Goal: Task Accomplishment & Management: Use online tool/utility

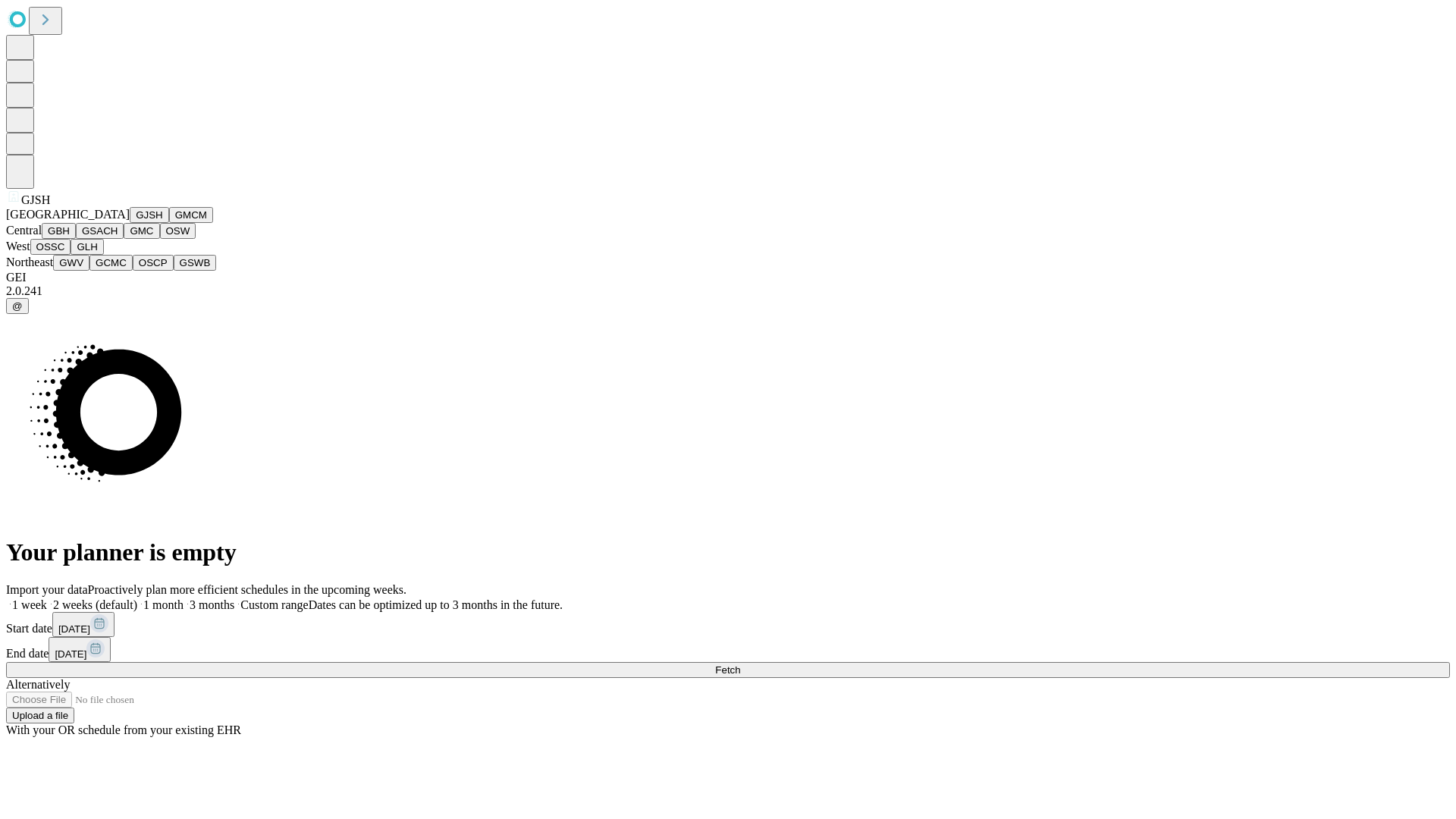
click at [130, 223] on button "GJSH" at bounding box center [149, 215] width 39 height 16
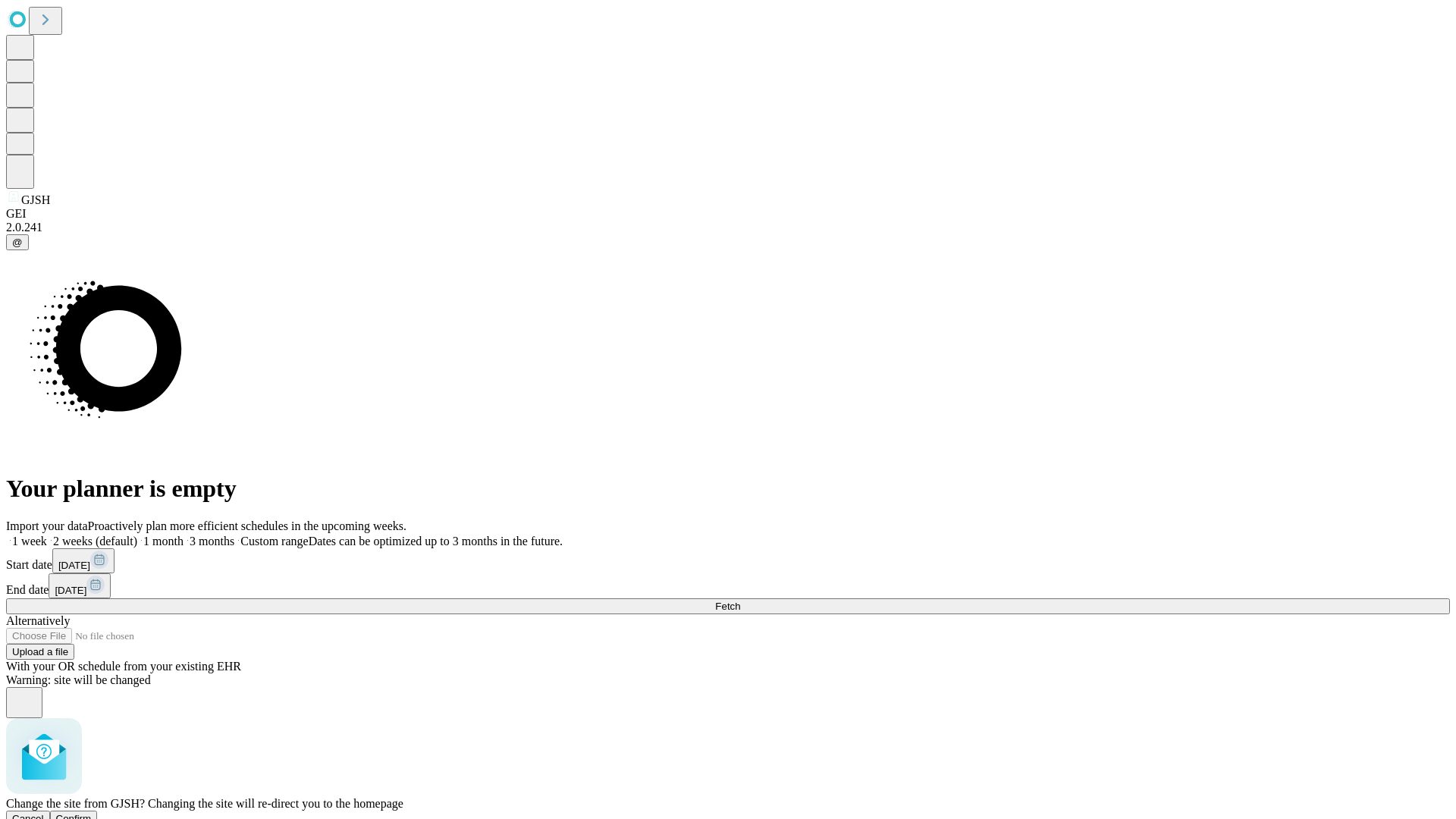
click at [92, 814] on span "Confirm" at bounding box center [74, 819] width 35 height 12
click at [137, 534] on label "2 weeks (default)" at bounding box center [92, 541] width 90 height 13
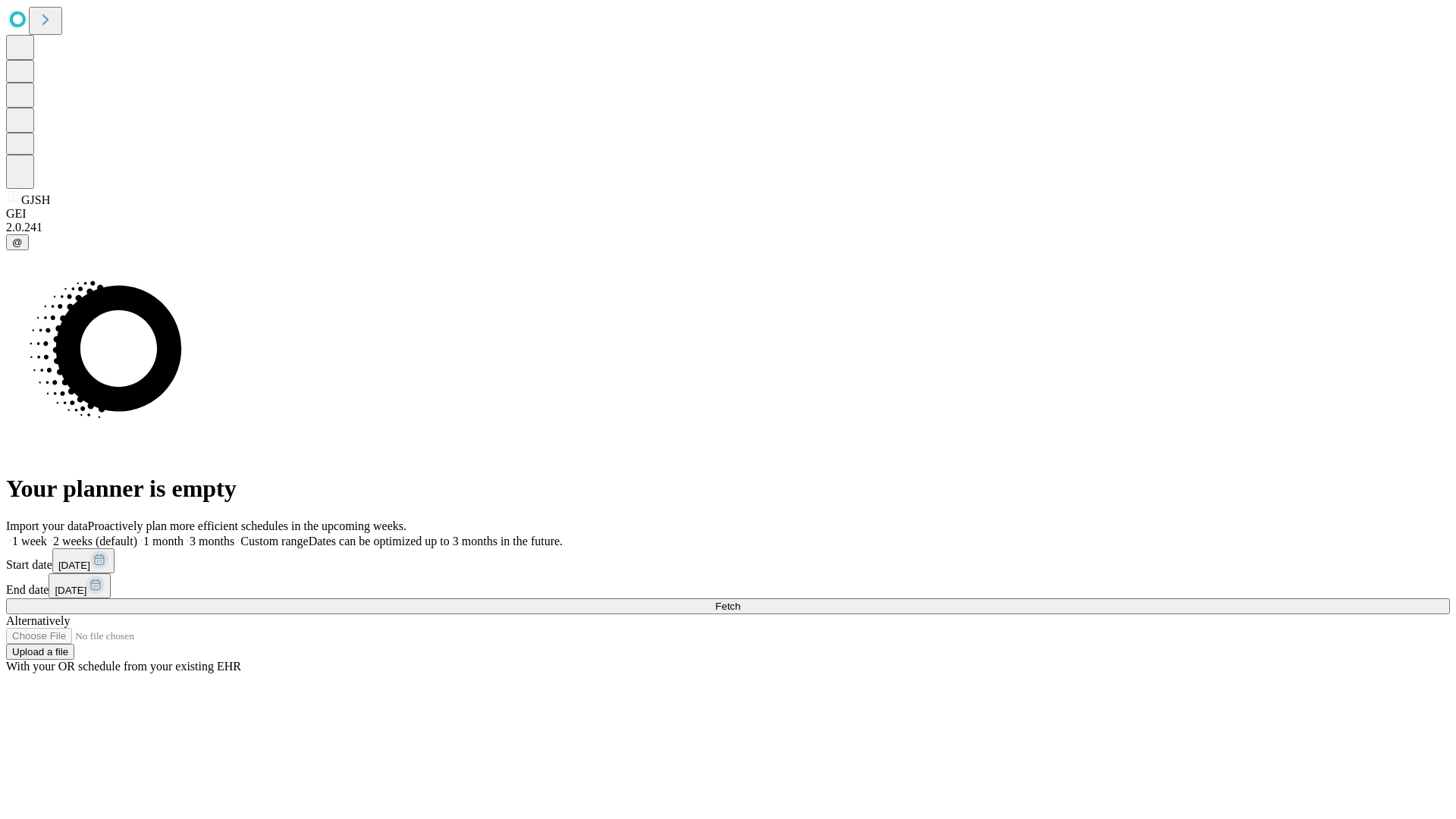
click at [741, 601] on span "Fetch" at bounding box center [728, 606] width 25 height 12
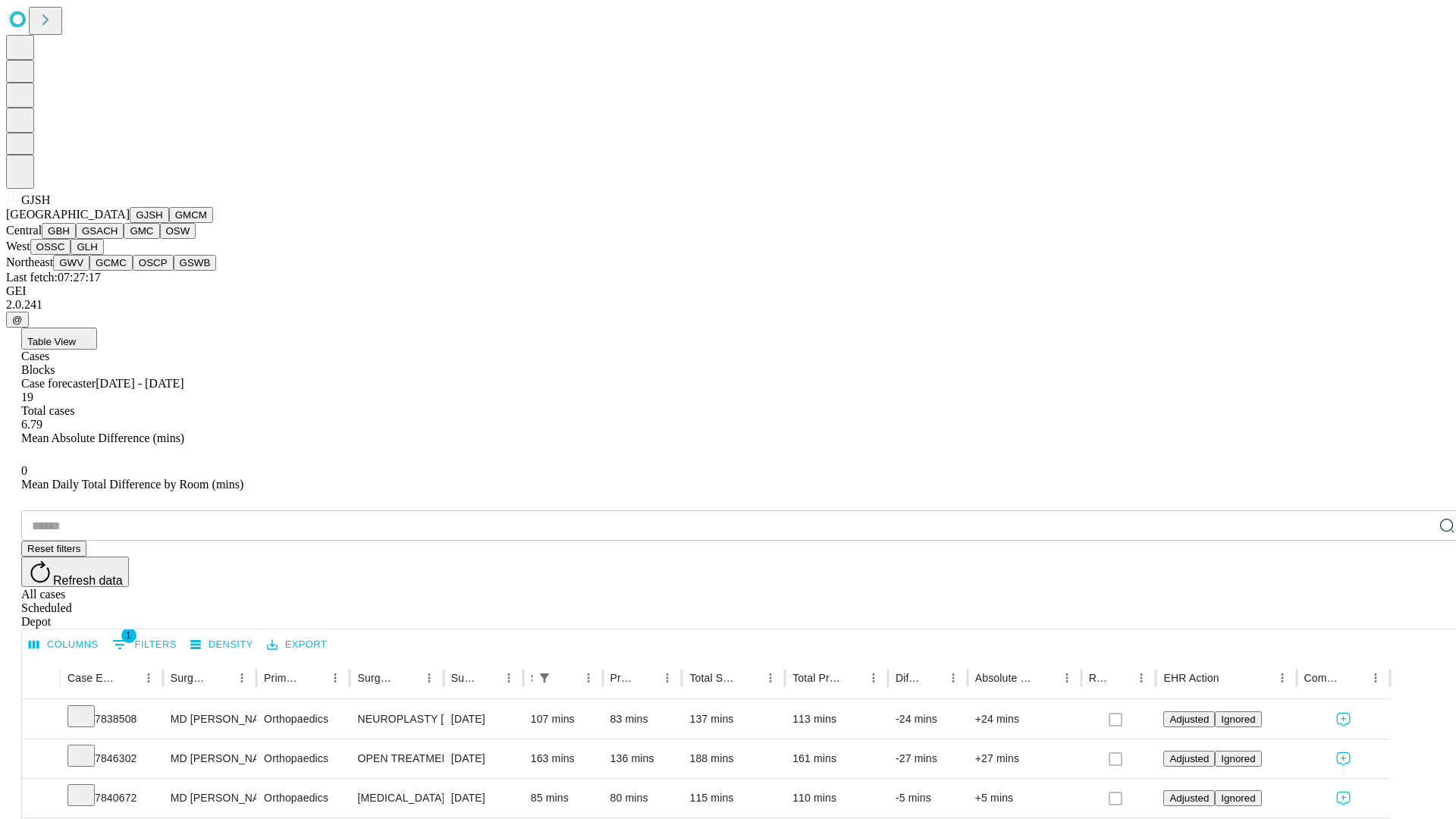
click at [169, 223] on button "GMCM" at bounding box center [191, 215] width 44 height 16
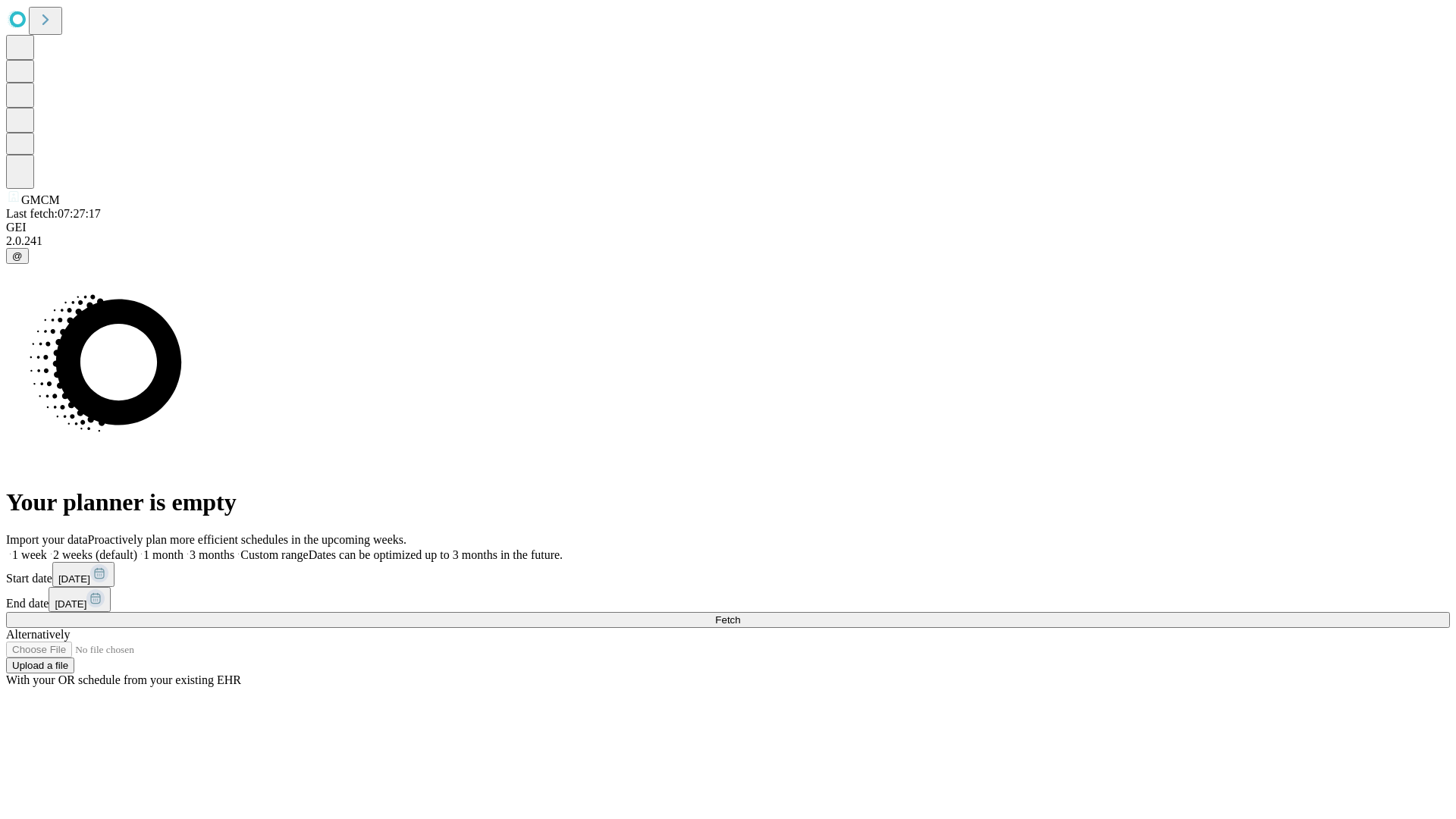
click at [741, 614] on span "Fetch" at bounding box center [728, 620] width 25 height 12
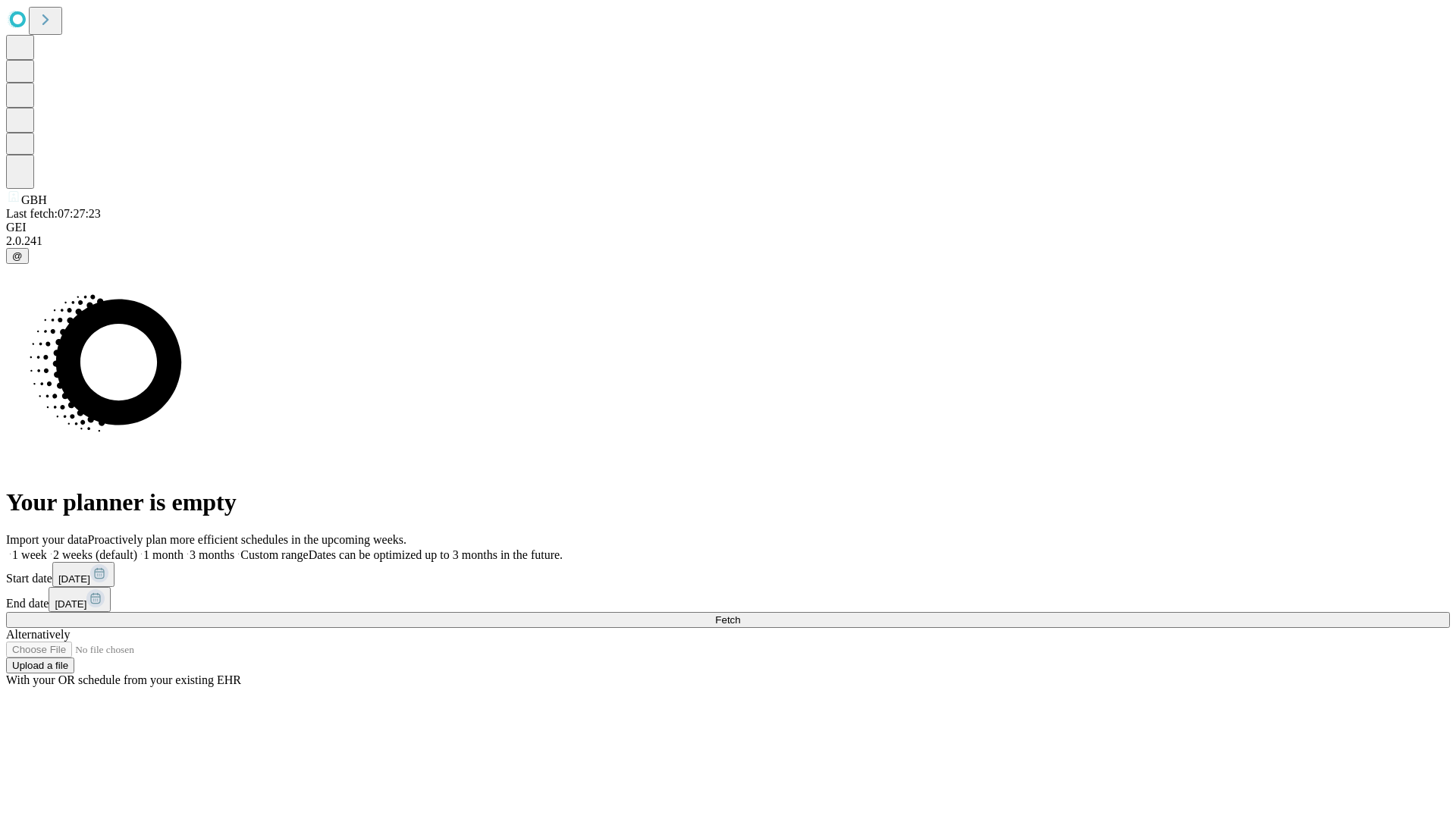
click at [137, 548] on label "2 weeks (default)" at bounding box center [92, 554] width 90 height 13
click at [741, 614] on span "Fetch" at bounding box center [728, 620] width 25 height 12
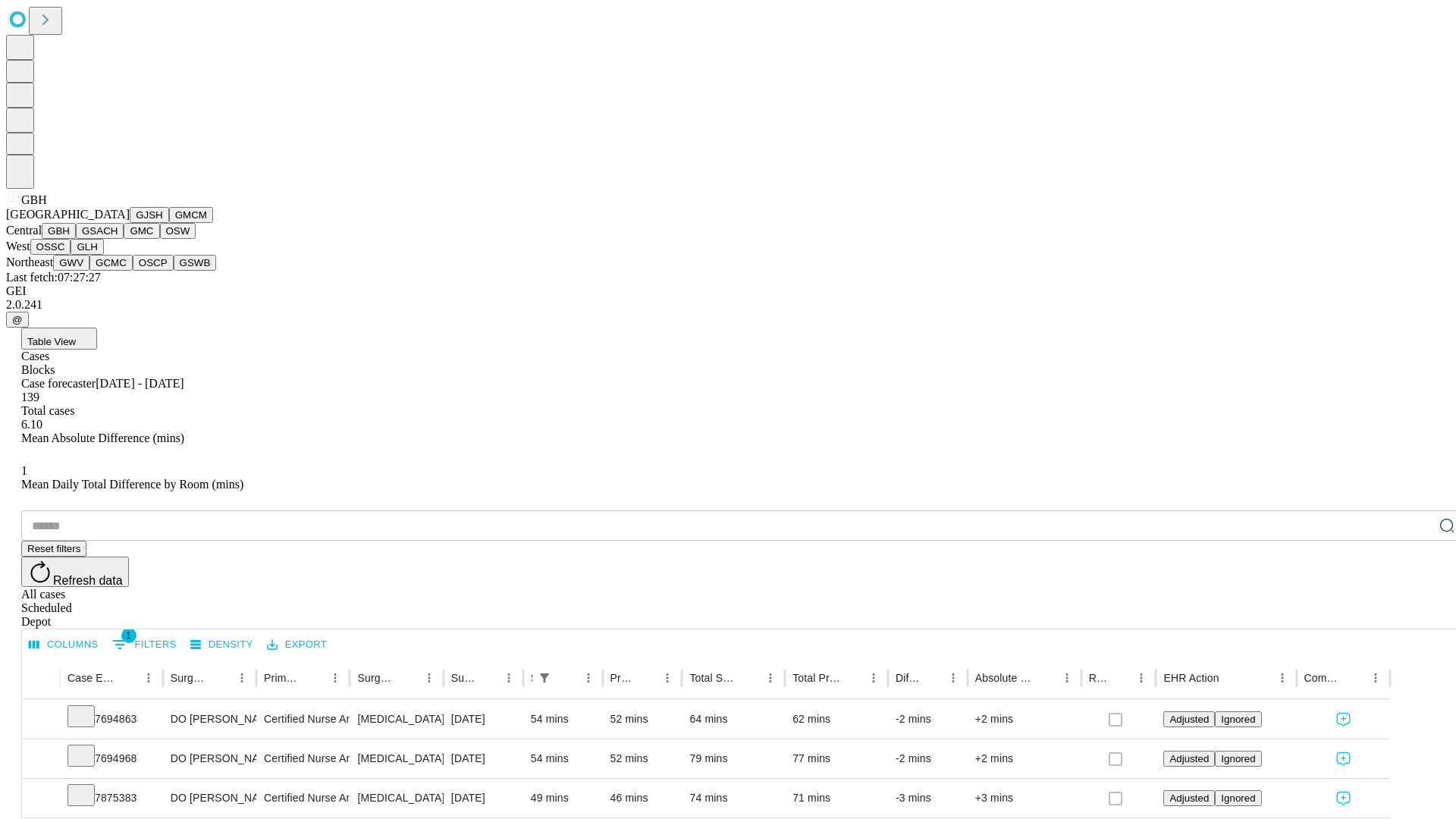
click at [117, 239] on button "GSACH" at bounding box center [99, 231] width 48 height 16
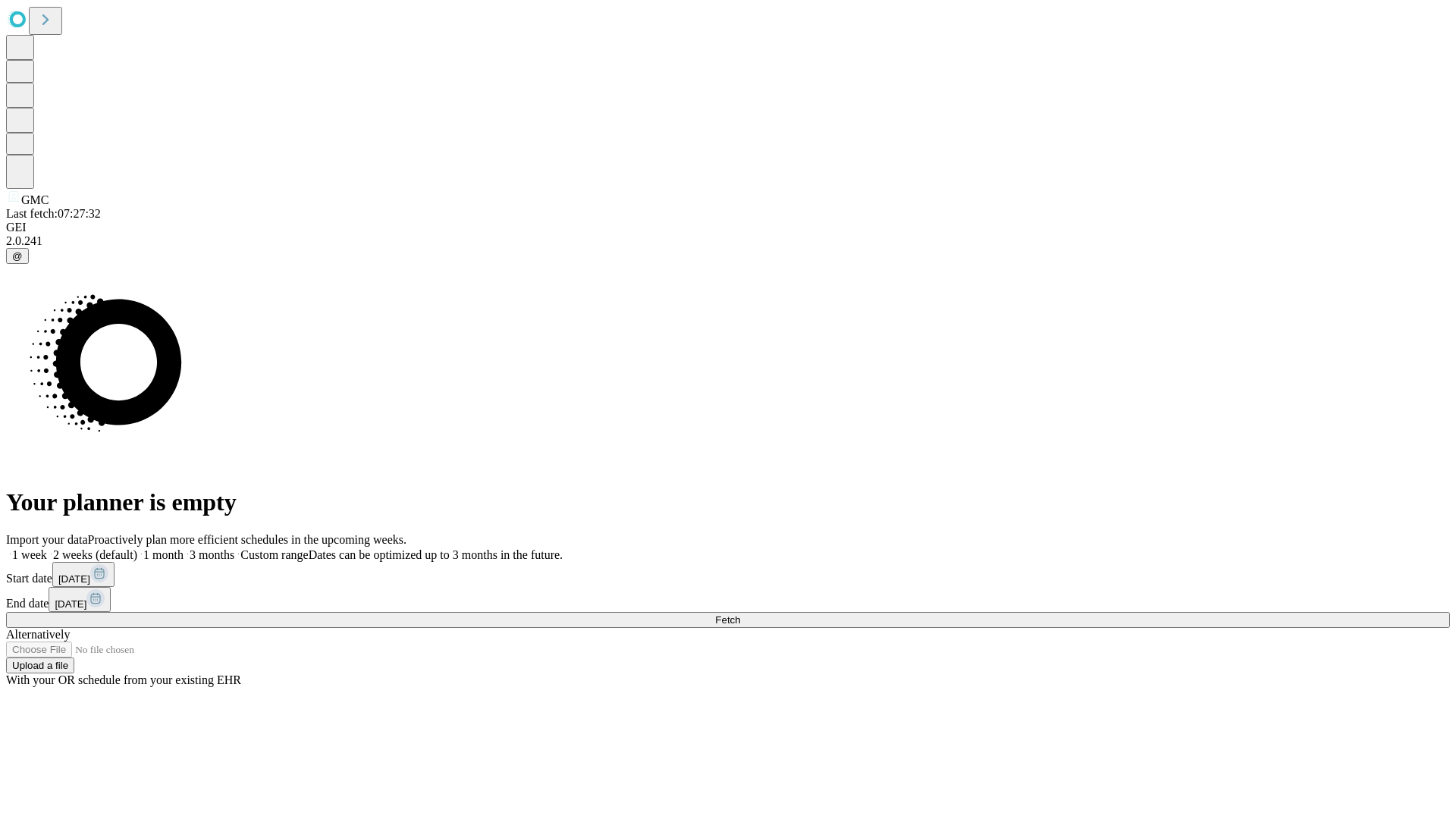
click at [137, 548] on label "2 weeks (default)" at bounding box center [92, 554] width 90 height 13
click at [741, 614] on span "Fetch" at bounding box center [728, 620] width 25 height 12
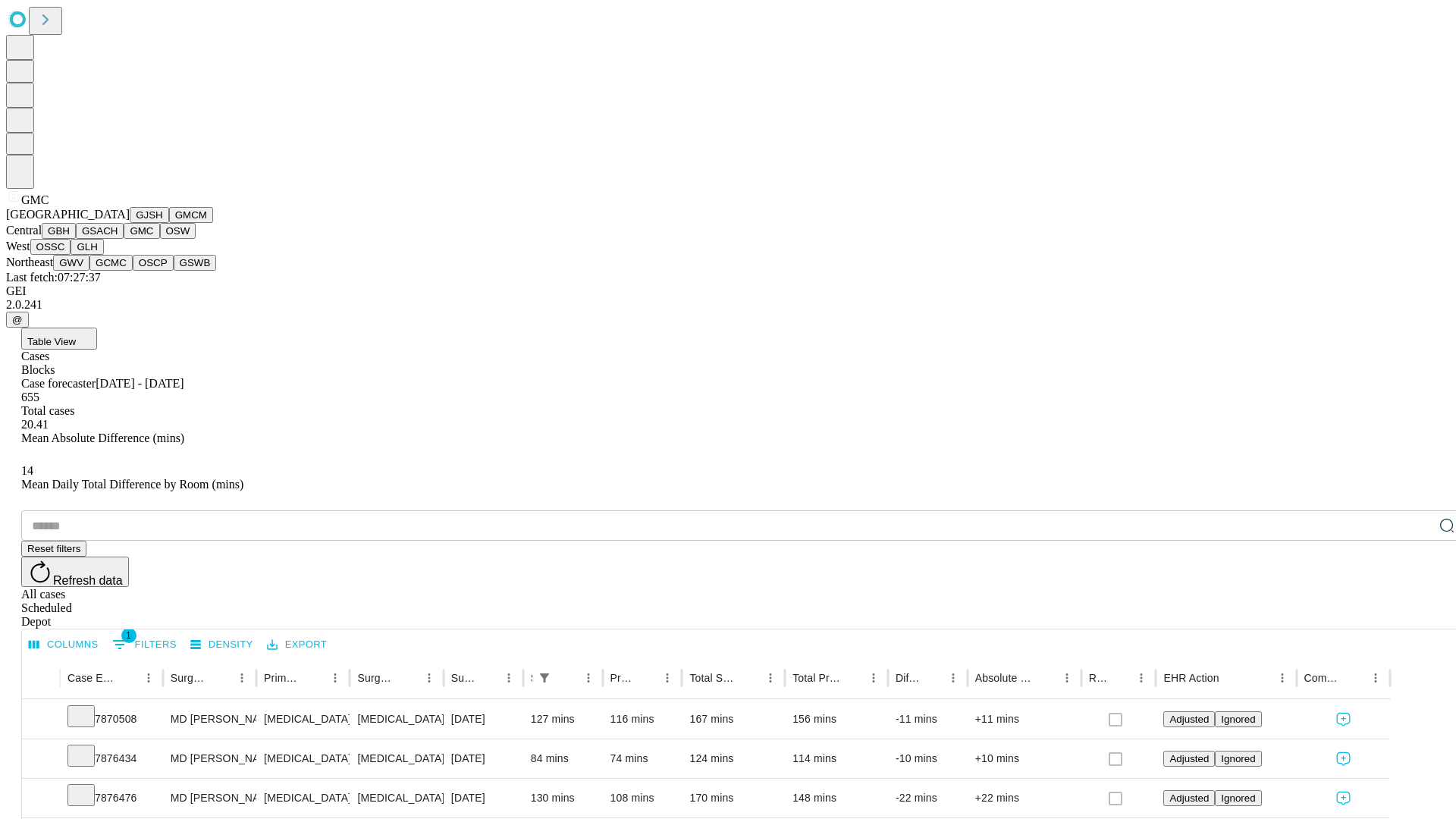
click at [160, 239] on button "OSW" at bounding box center [178, 231] width 36 height 16
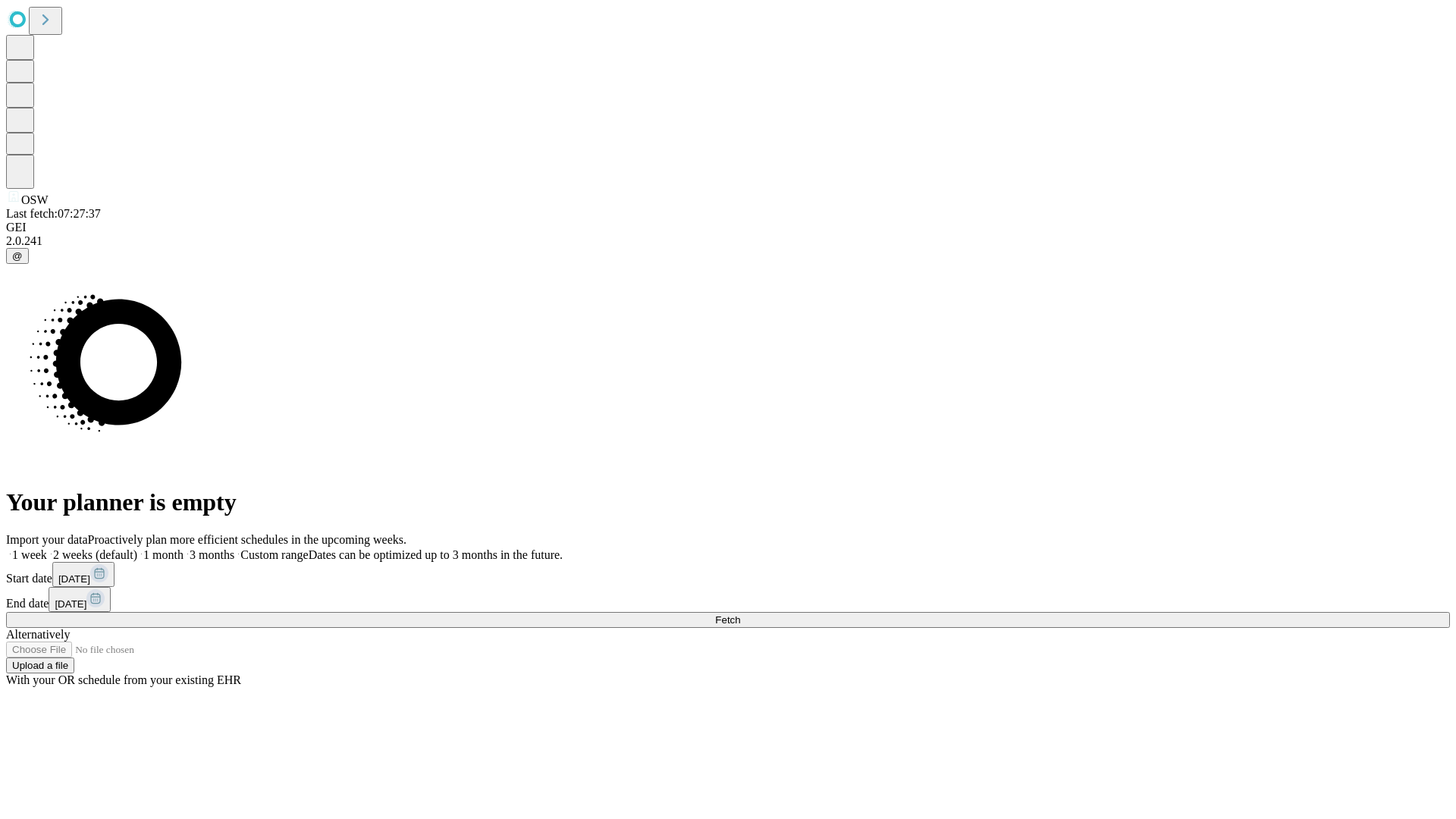
click at [137, 548] on label "2 weeks (default)" at bounding box center [92, 554] width 90 height 13
click at [741, 614] on span "Fetch" at bounding box center [728, 620] width 25 height 12
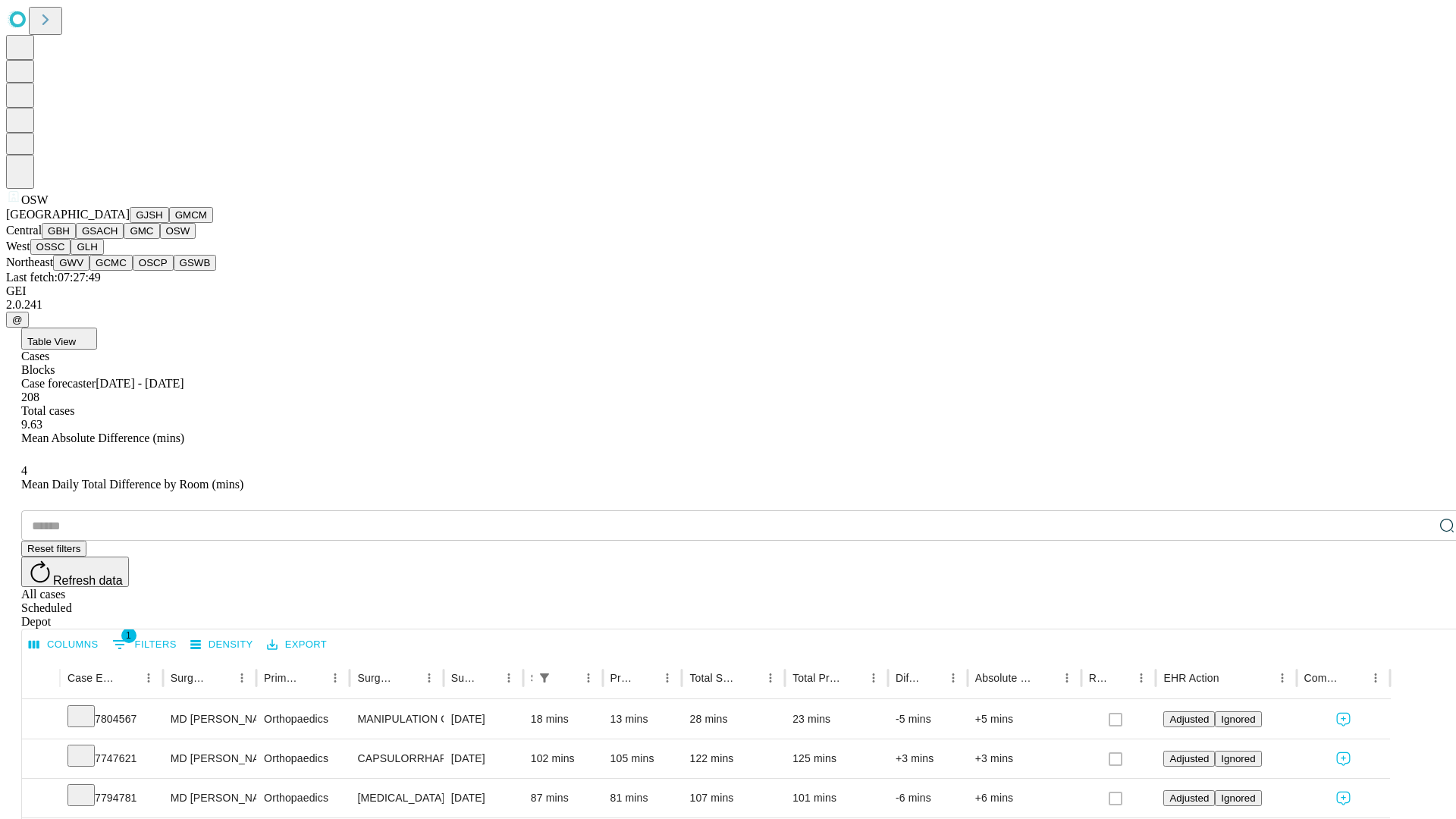
click at [71, 255] on button "OSSC" at bounding box center [50, 247] width 41 height 16
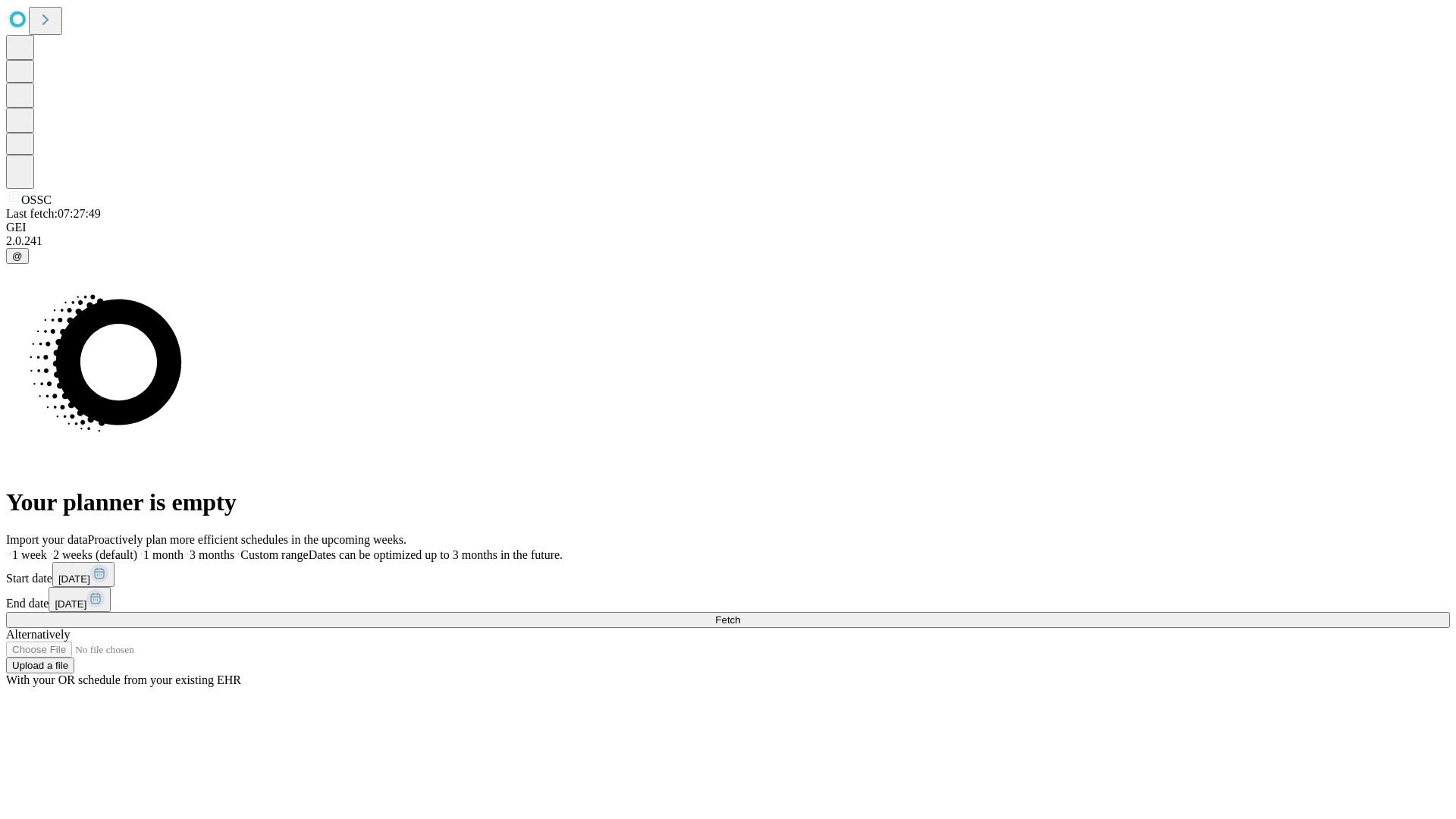
click at [137, 548] on label "2 weeks (default)" at bounding box center [92, 554] width 90 height 13
click at [741, 614] on span "Fetch" at bounding box center [728, 620] width 25 height 12
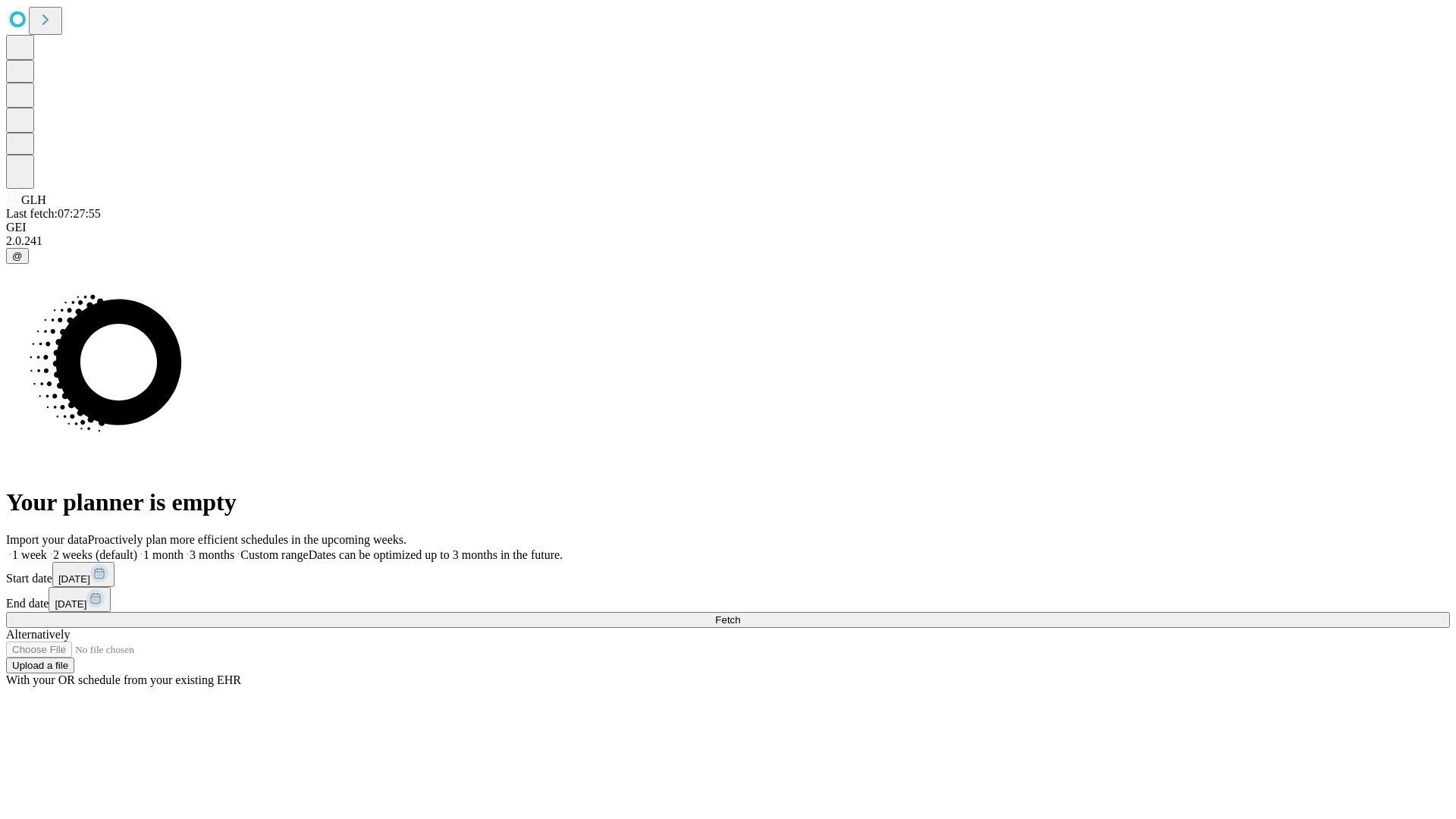
click at [137, 548] on label "2 weeks (default)" at bounding box center [92, 554] width 90 height 13
click at [741, 614] on span "Fetch" at bounding box center [728, 620] width 25 height 12
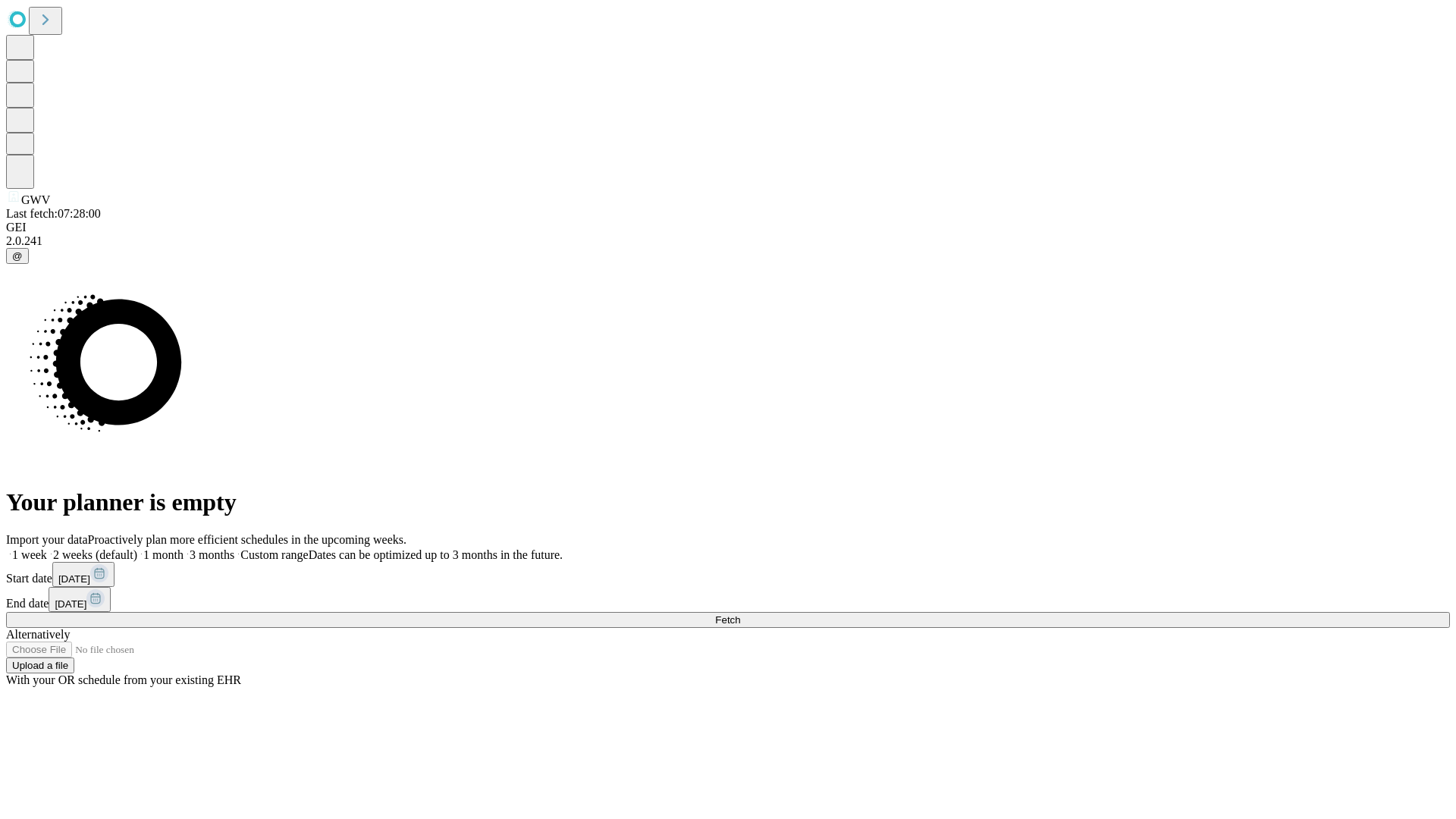
click at [137, 548] on label "2 weeks (default)" at bounding box center [92, 554] width 90 height 13
click at [741, 614] on span "Fetch" at bounding box center [728, 620] width 25 height 12
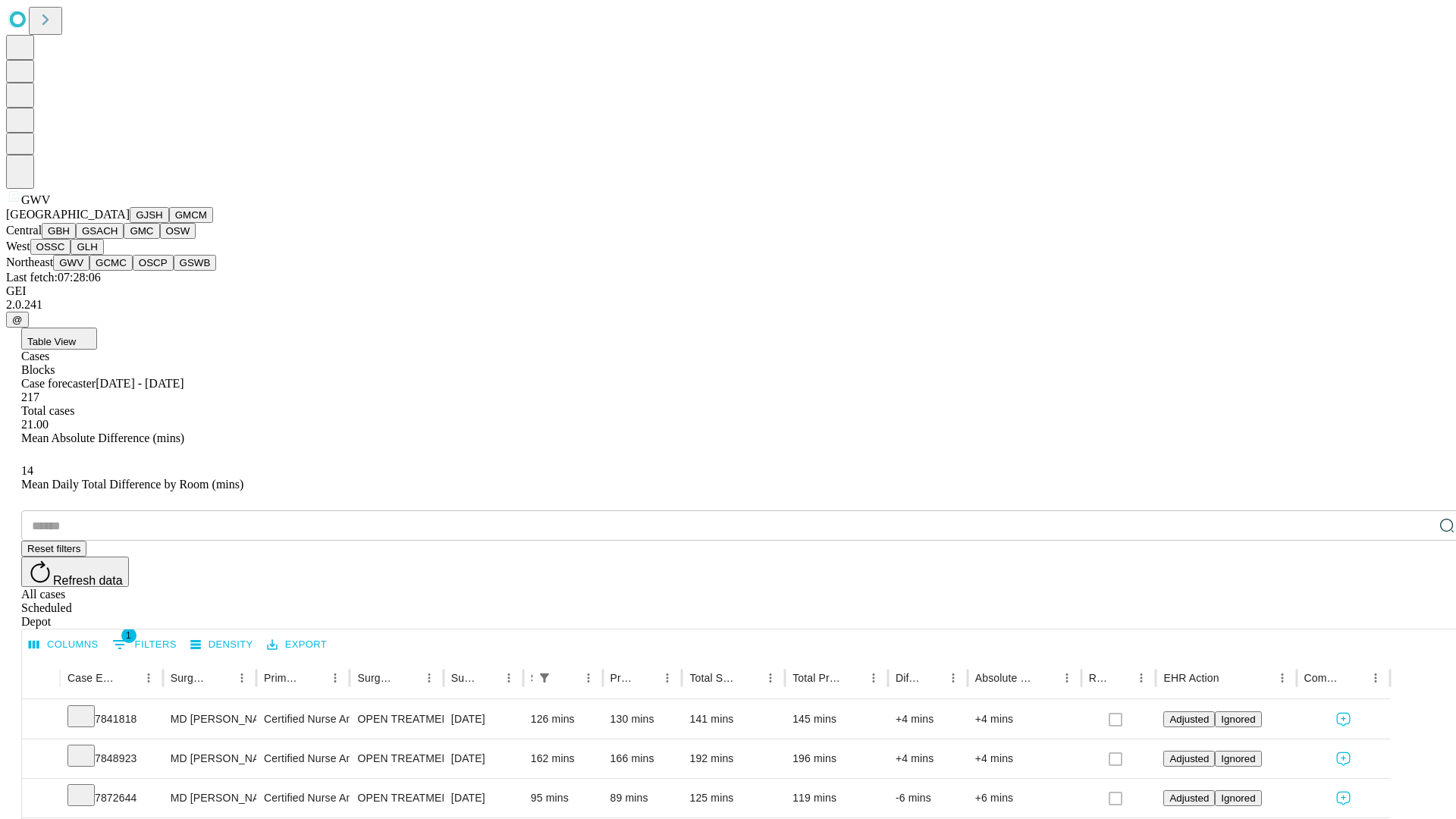
click at [117, 271] on button "GCMC" at bounding box center [111, 263] width 44 height 16
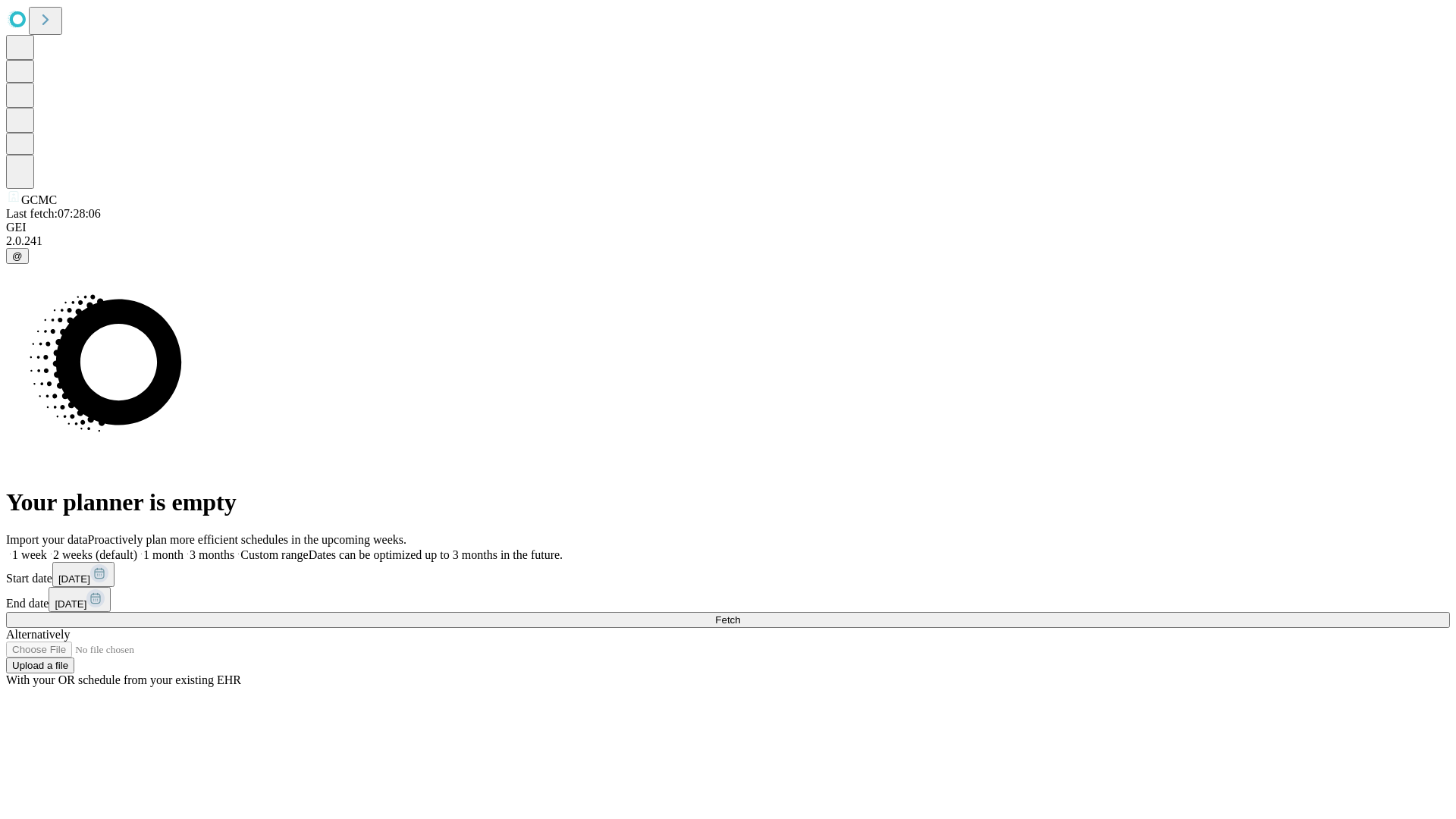
click at [137, 548] on label "2 weeks (default)" at bounding box center [92, 554] width 90 height 13
click at [741, 614] on span "Fetch" at bounding box center [728, 620] width 25 height 12
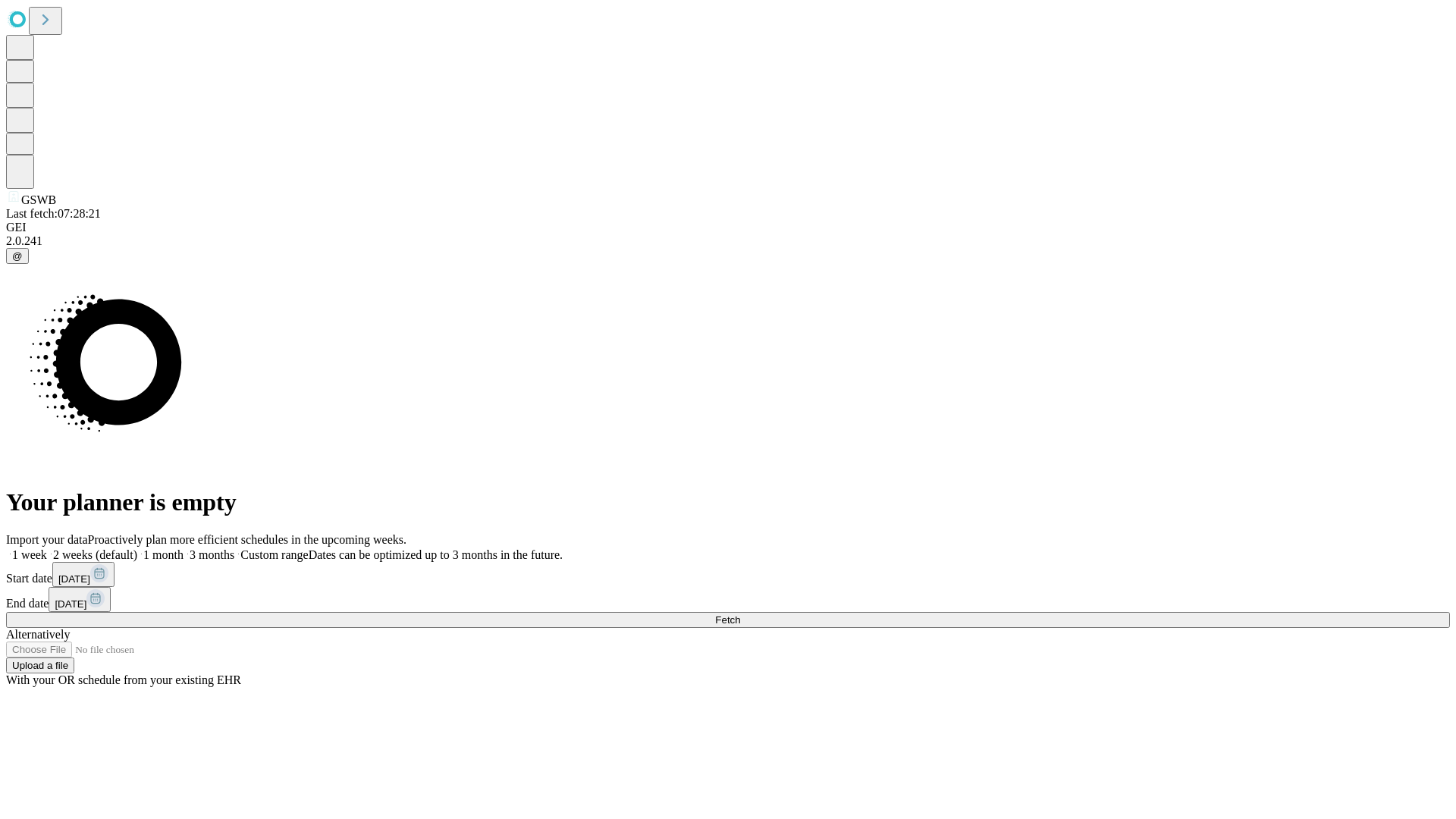
click at [137, 548] on label "2 weeks (default)" at bounding box center [92, 554] width 90 height 13
click at [741, 614] on span "Fetch" at bounding box center [728, 620] width 25 height 12
